Goal: Information Seeking & Learning: Find specific page/section

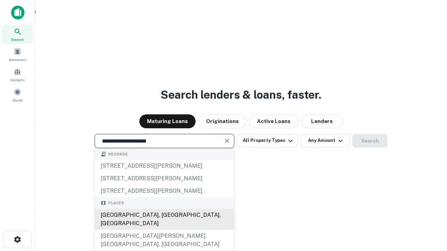
click at [164, 230] on div "[GEOGRAPHIC_DATA], [GEOGRAPHIC_DATA], [GEOGRAPHIC_DATA]" at bounding box center [164, 219] width 139 height 21
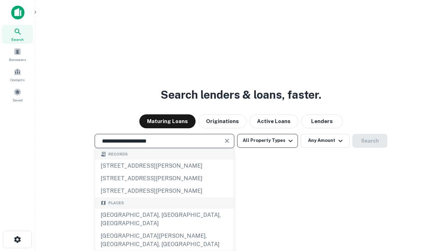
type input "**********"
click at [267, 141] on button "All Property Types" at bounding box center [267, 141] width 61 height 14
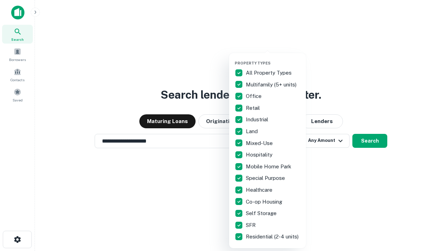
click at [273, 59] on button "button" at bounding box center [273, 59] width 77 height 0
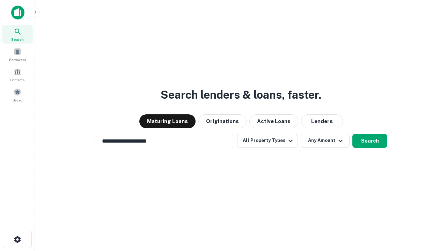
scroll to position [11, 0]
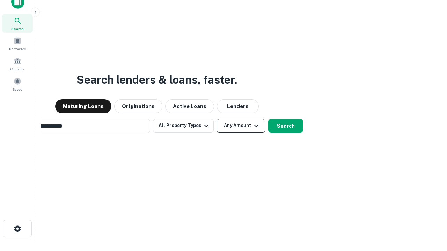
click at [216, 119] on button "Any Amount" at bounding box center [240, 126] width 49 height 14
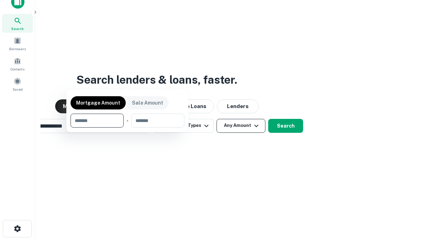
scroll to position [11, 0]
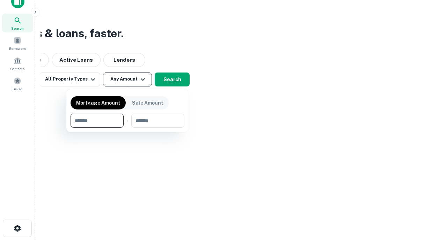
type input "*******"
click at [127, 128] on button "button" at bounding box center [128, 128] width 114 height 0
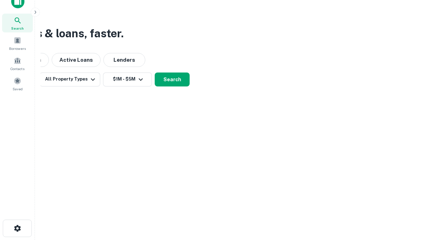
scroll to position [11, 0]
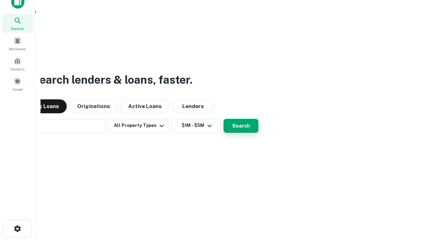
click at [223, 119] on button "Search" at bounding box center [240, 126] width 35 height 14
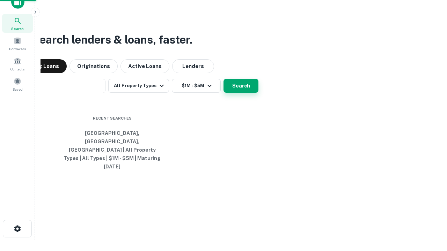
scroll to position [11, 0]
